Goal: Task Accomplishment & Management: Complete application form

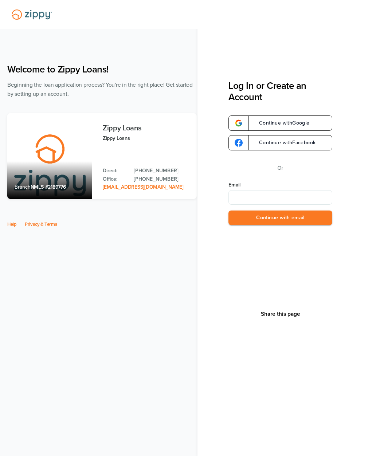
click at [288, 200] on input "Email" at bounding box center [281, 197] width 104 height 15
type input "**********"
click at [323, 219] on button "Continue with email" at bounding box center [281, 218] width 104 height 15
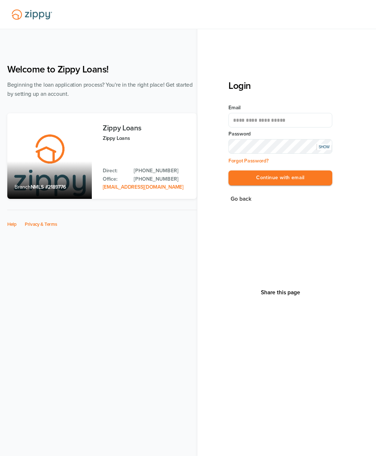
click at [311, 179] on button "Continue with email" at bounding box center [281, 178] width 104 height 15
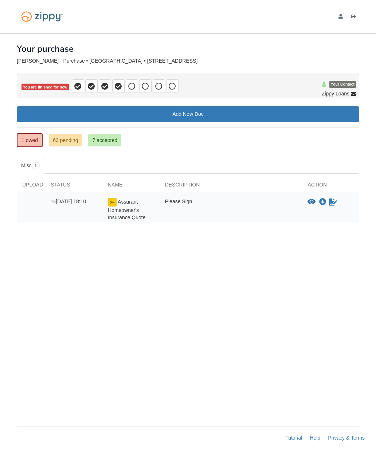
click at [254, 204] on div "Please Sign" at bounding box center [231, 209] width 143 height 23
click at [333, 201] on icon "Sign Form" at bounding box center [333, 202] width 8 height 7
click at [233, 201] on div "Please Sign" at bounding box center [231, 209] width 143 height 23
click at [332, 204] on icon "Waiting for your co-borrower to e-sign" at bounding box center [333, 202] width 8 height 7
click at [130, 206] on span "Assurant Homeowner's Insurance Quote" at bounding box center [127, 210] width 38 height 22
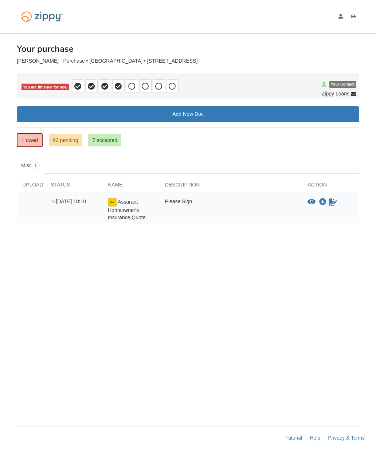
click at [121, 206] on span "Assurant Homeowner's Insurance Quote" at bounding box center [127, 210] width 38 height 22
click at [331, 202] on icon "Waiting for your co-borrower to e-sign" at bounding box center [333, 202] width 8 height 7
click at [329, 202] on icon "Waiting for your co-borrower to e-sign" at bounding box center [333, 202] width 8 height 7
click at [329, 200] on icon "Waiting for your co-borrower to e-sign" at bounding box center [333, 202] width 8 height 7
click at [320, 201] on icon "Download Assurant Homeowner's Insurance Quote" at bounding box center [322, 202] width 7 height 7
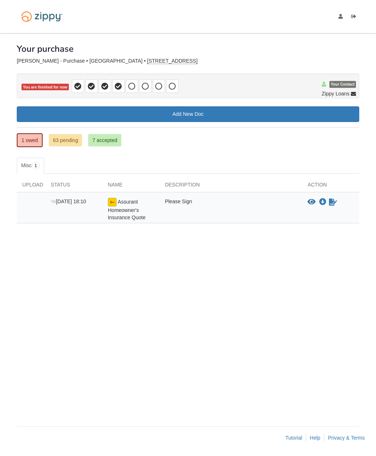
click at [113, 137] on link "7 accepted" at bounding box center [104, 140] width 33 height 12
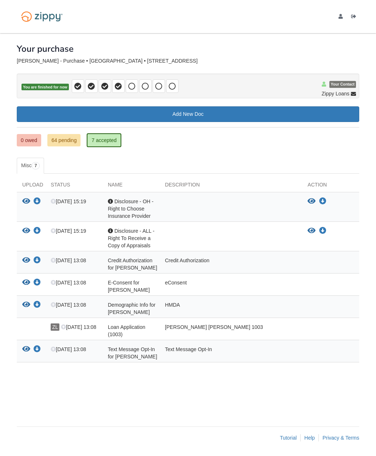
click at [66, 143] on link "64 pending" at bounding box center [63, 140] width 33 height 12
click at [69, 139] on link "64 pending" at bounding box center [63, 140] width 33 height 12
click at [63, 144] on link "64 pending" at bounding box center [63, 140] width 33 height 12
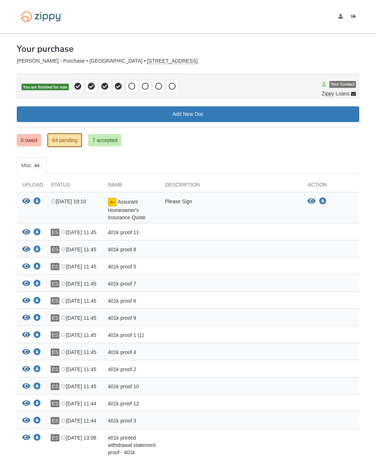
click at [149, 205] on div "Assurant Homeowner's Insurance Quote" at bounding box center [130, 209] width 57 height 23
click at [185, 203] on div "Please Sign" at bounding box center [231, 209] width 143 height 23
click at [130, 210] on span "Assurant Homeowner's Insurance Quote" at bounding box center [127, 210] width 38 height 22
click at [40, 198] on icon "Download Assurant Homeowner's Insurance Quote" at bounding box center [37, 201] width 7 height 7
